Goal: Use online tool/utility: Utilize a website feature to perform a specific function

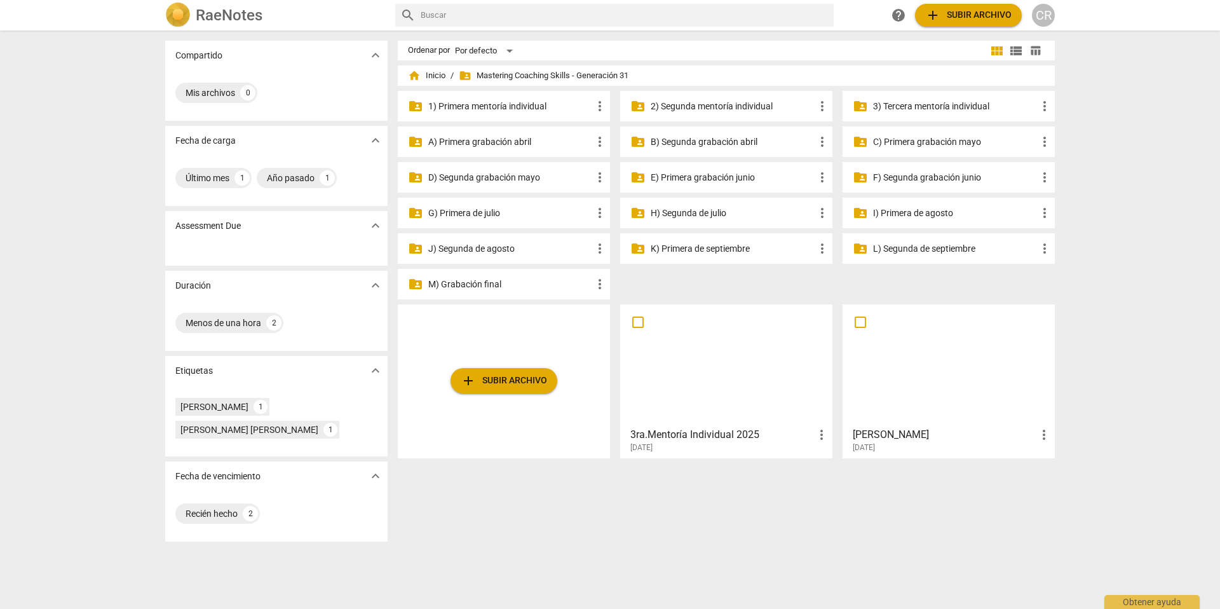
click at [503, 251] on p "J) Segunda de agosto" at bounding box center [510, 248] width 164 height 13
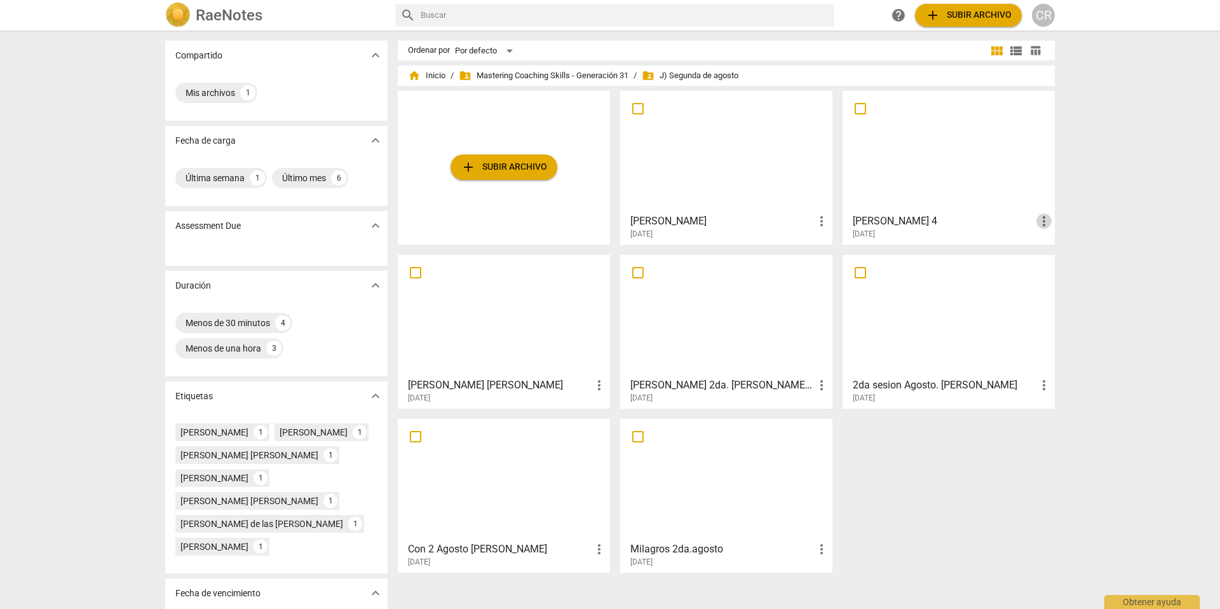
click at [1041, 220] on span "more_vert" at bounding box center [1043, 221] width 15 height 15
click at [994, 229] on div at bounding box center [610, 304] width 1220 height 609
click at [1040, 219] on span "more_vert" at bounding box center [1043, 221] width 15 height 15
click at [1051, 250] on li "Borrar" at bounding box center [1058, 251] width 48 height 31
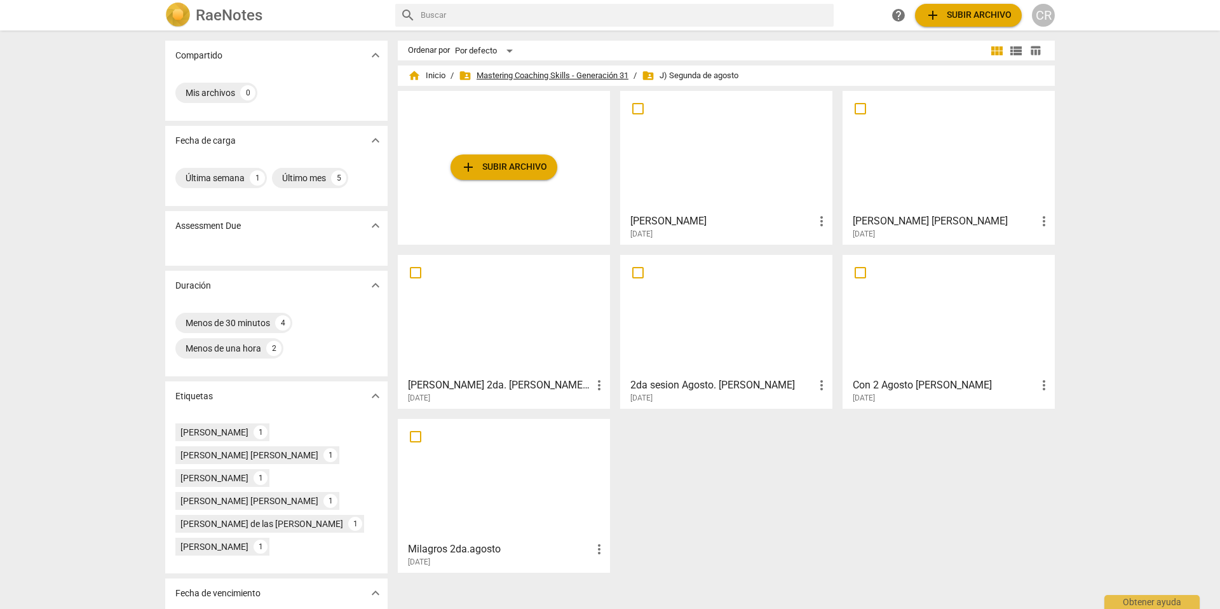
click at [603, 72] on span "folder_shared Mastering Coaching Skills - Generación 31" at bounding box center [544, 75] width 170 height 13
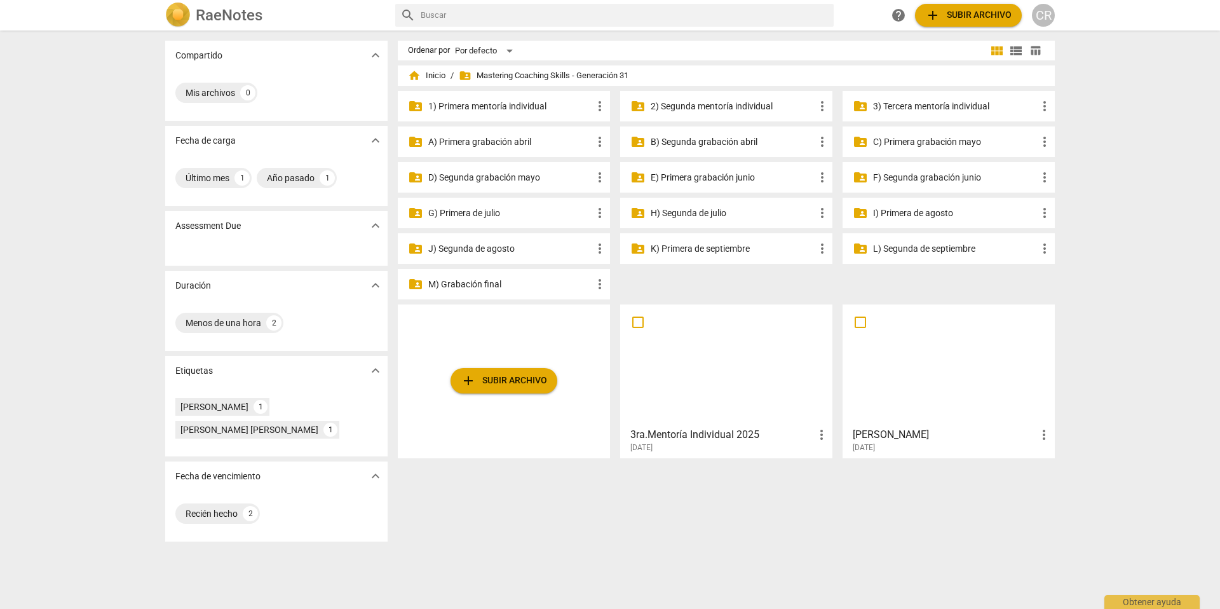
click at [496, 248] on p "J) Segunda de agosto" at bounding box center [510, 248] width 164 height 13
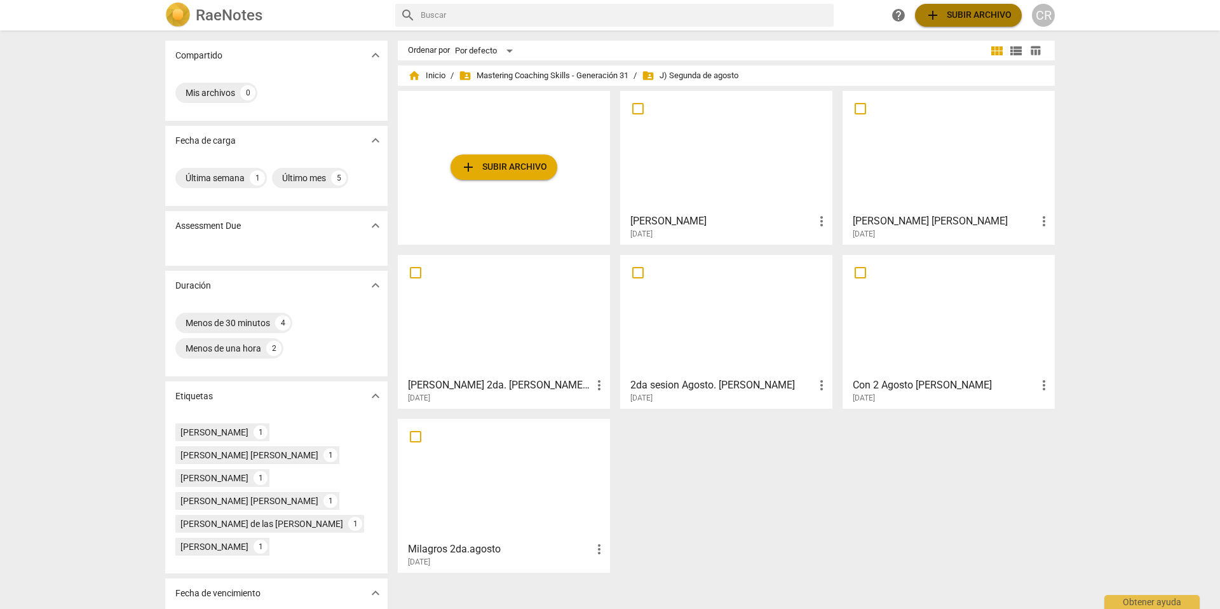
click at [966, 14] on span "add Subir archivo" at bounding box center [968, 15] width 86 height 15
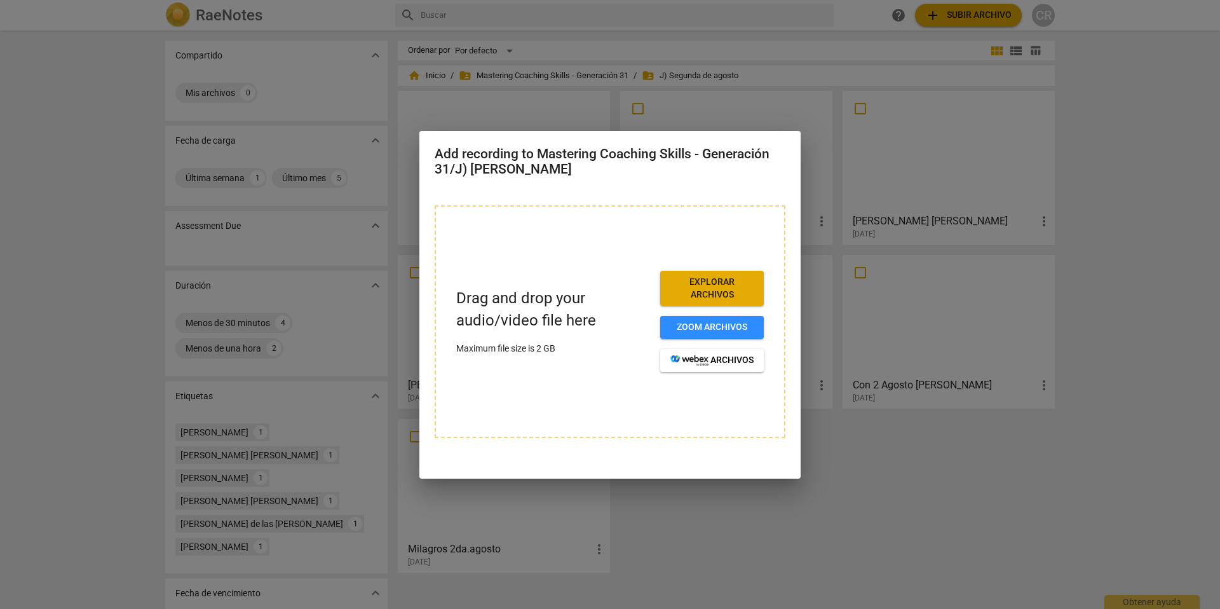
click at [874, 473] on div at bounding box center [610, 304] width 1220 height 609
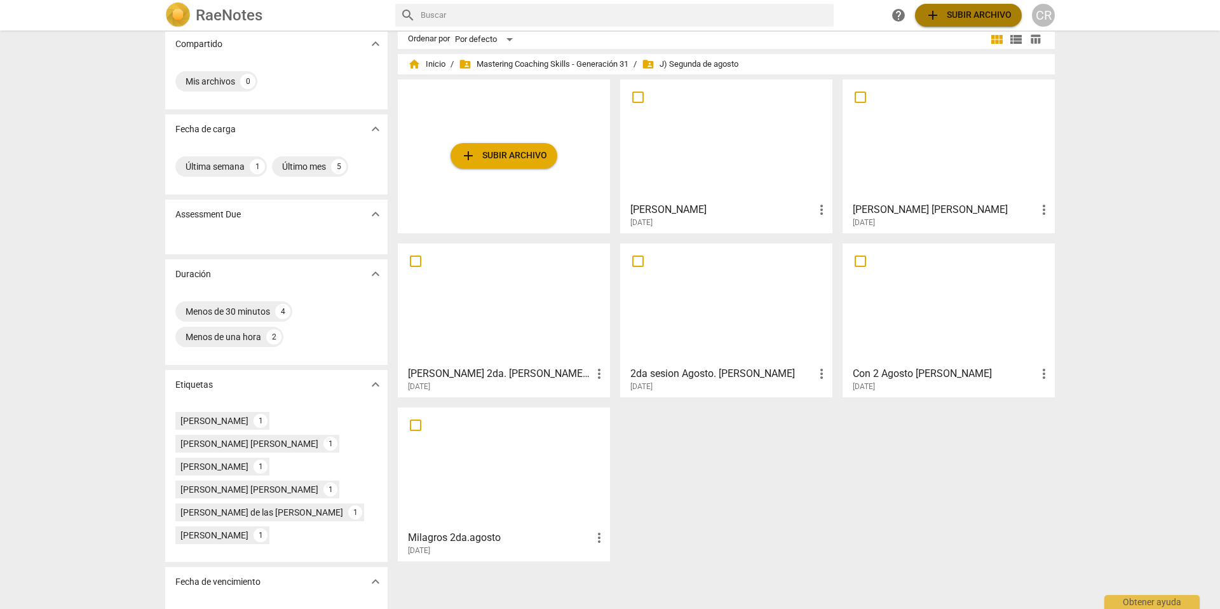
click at [982, 9] on span "add Subir archivo" at bounding box center [968, 15] width 86 height 15
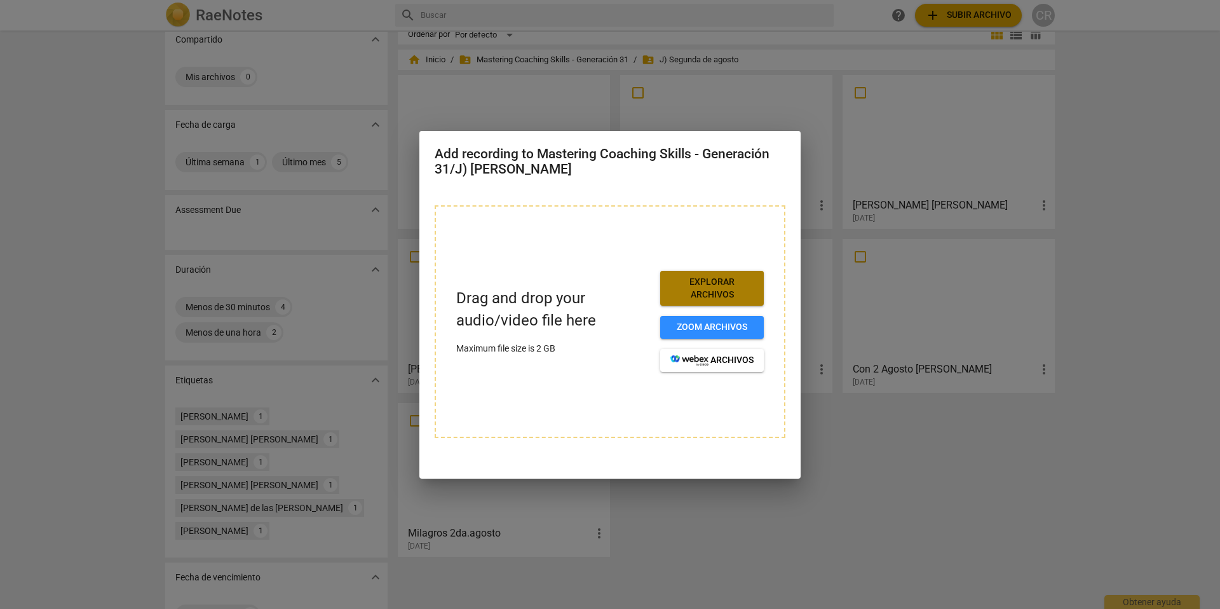
click at [710, 285] on span "Explorar archivos" at bounding box center [711, 288] width 83 height 25
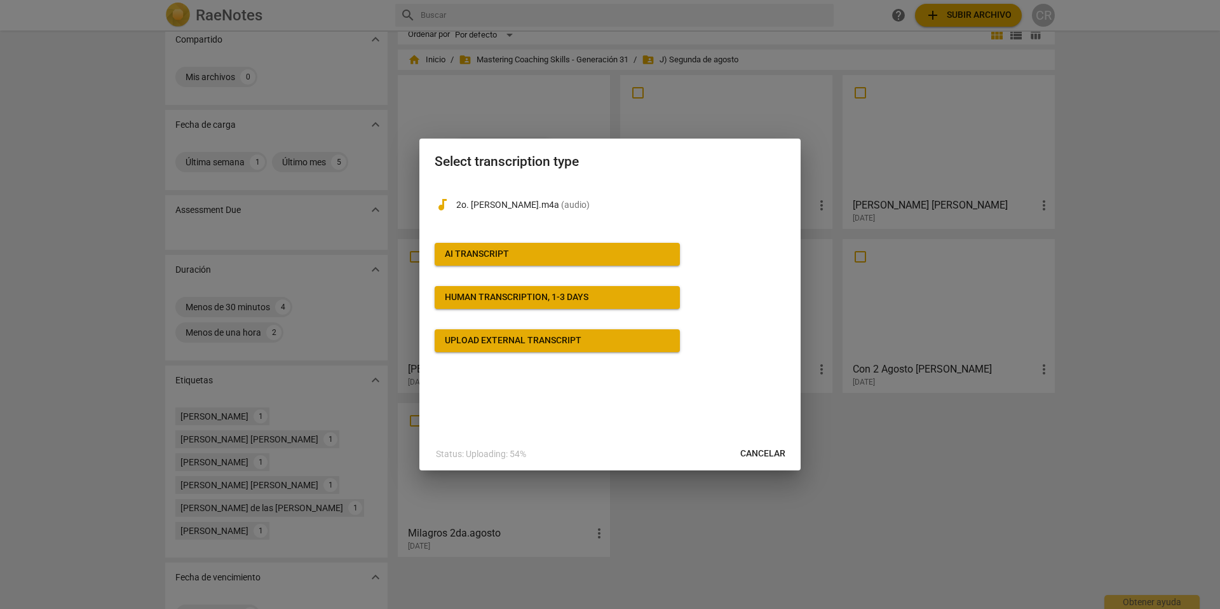
click at [494, 252] on div "AI Transcript" at bounding box center [477, 254] width 64 height 13
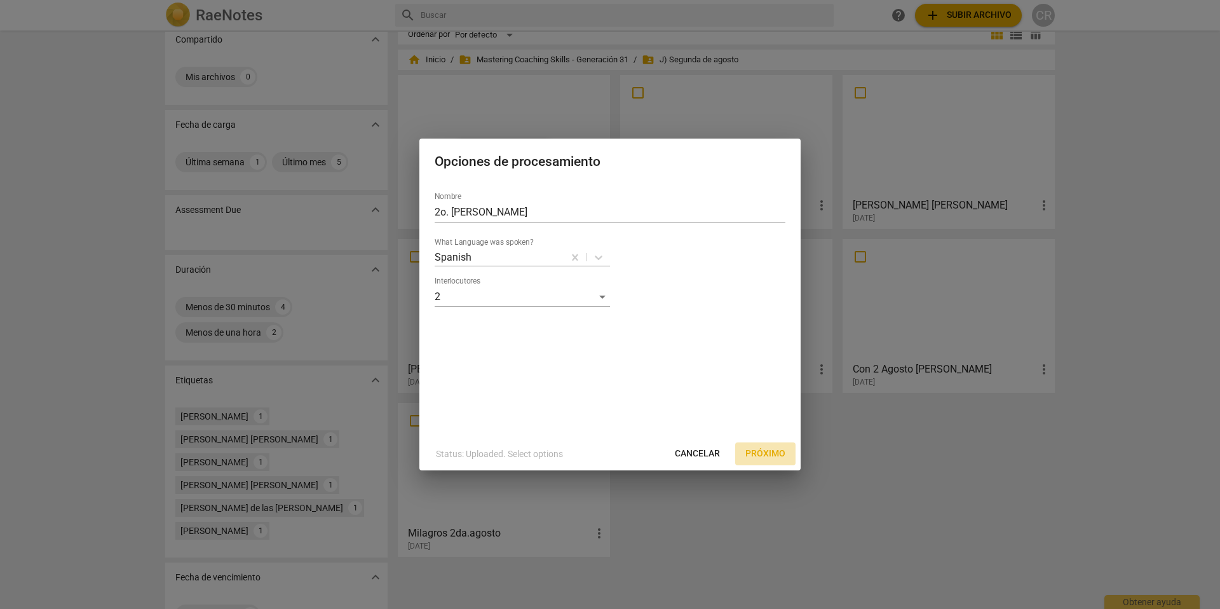
click at [761, 449] on span "Próximo" at bounding box center [765, 453] width 40 height 13
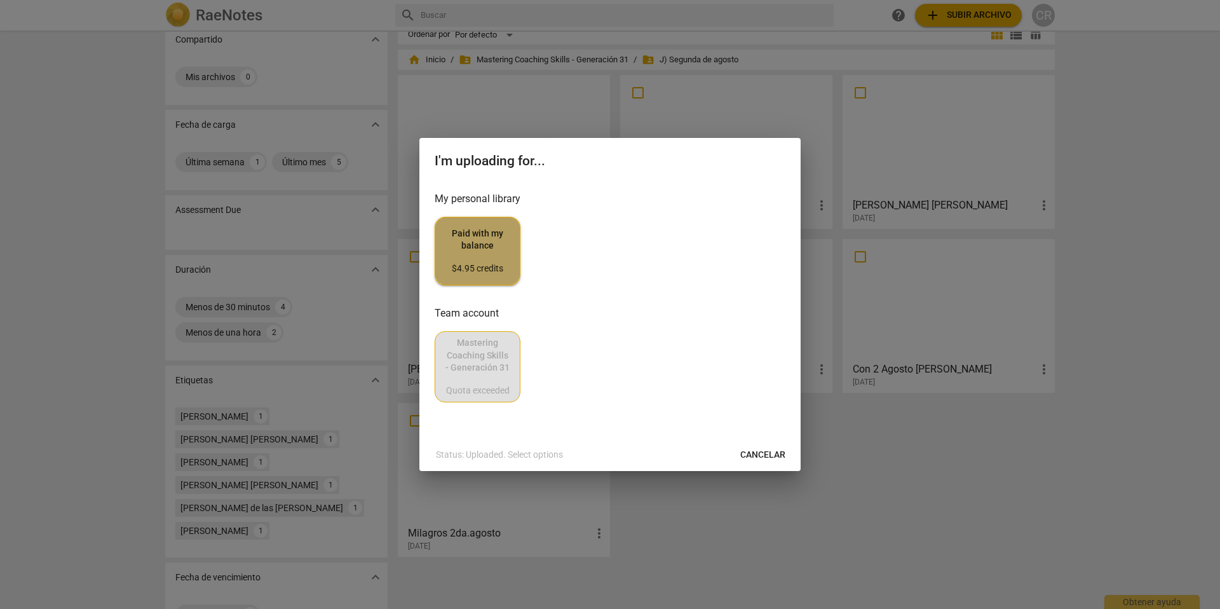
click at [473, 248] on span "Paid with my balance $4.95 credits" at bounding box center [477, 251] width 64 height 48
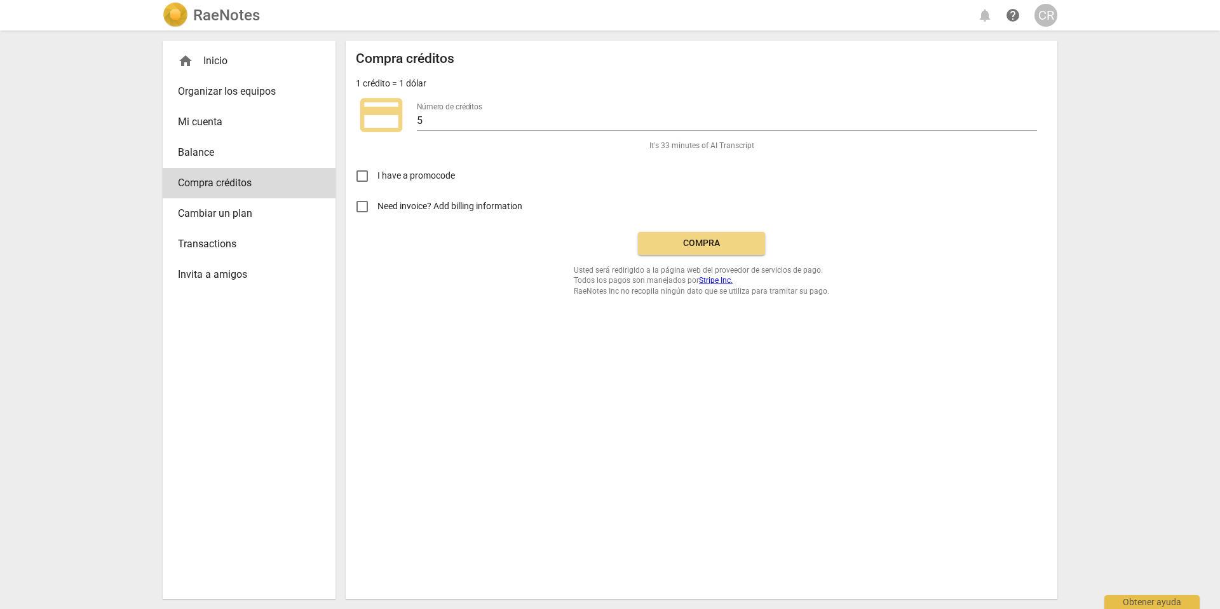
click at [708, 240] on span "Compra" at bounding box center [701, 243] width 107 height 13
